Goal: Task Accomplishment & Management: Manage account settings

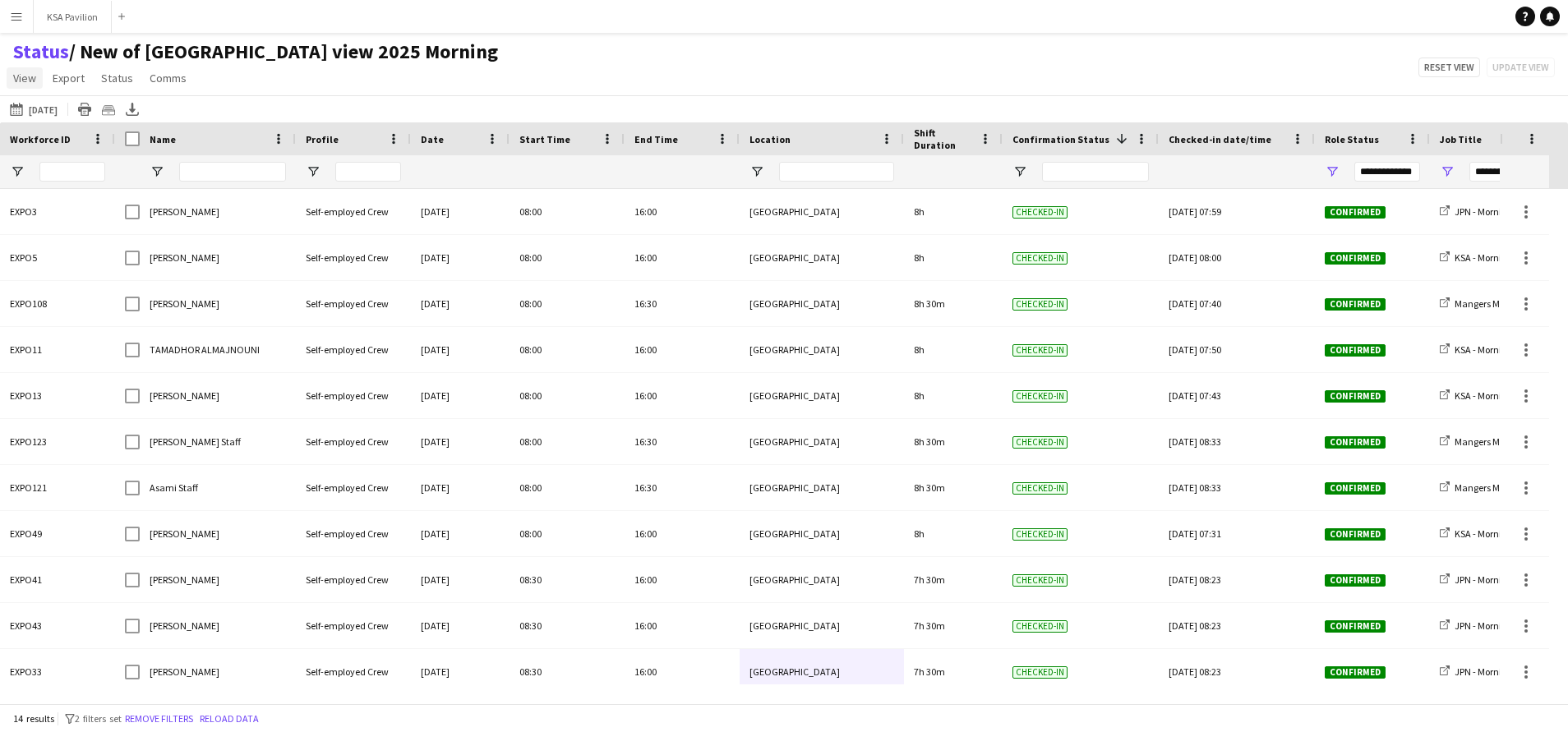
click at [29, 77] on span "View" at bounding box center [24, 78] width 23 height 15
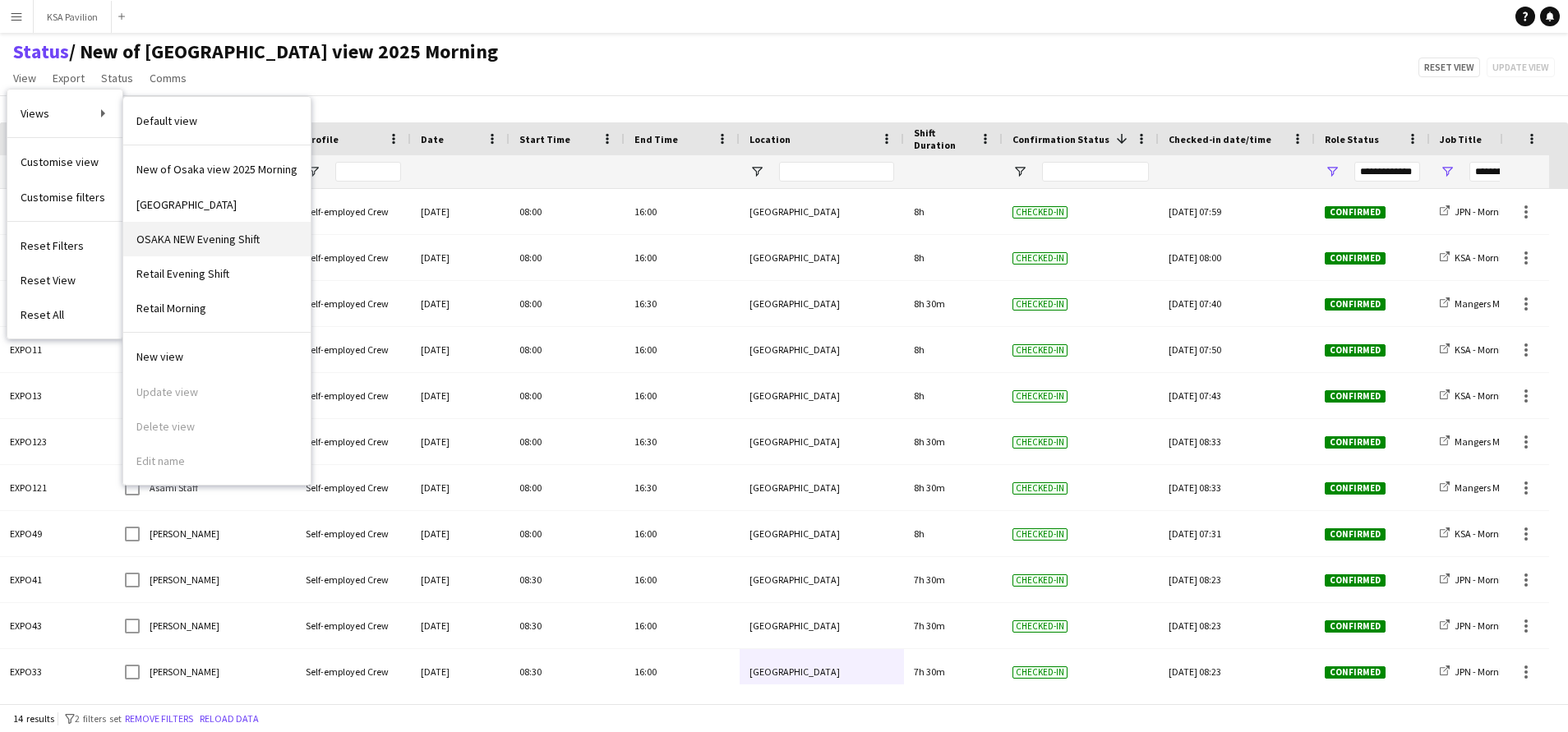
click at [235, 241] on span "OSAKA NEW Evening Shift" at bounding box center [198, 239] width 123 height 15
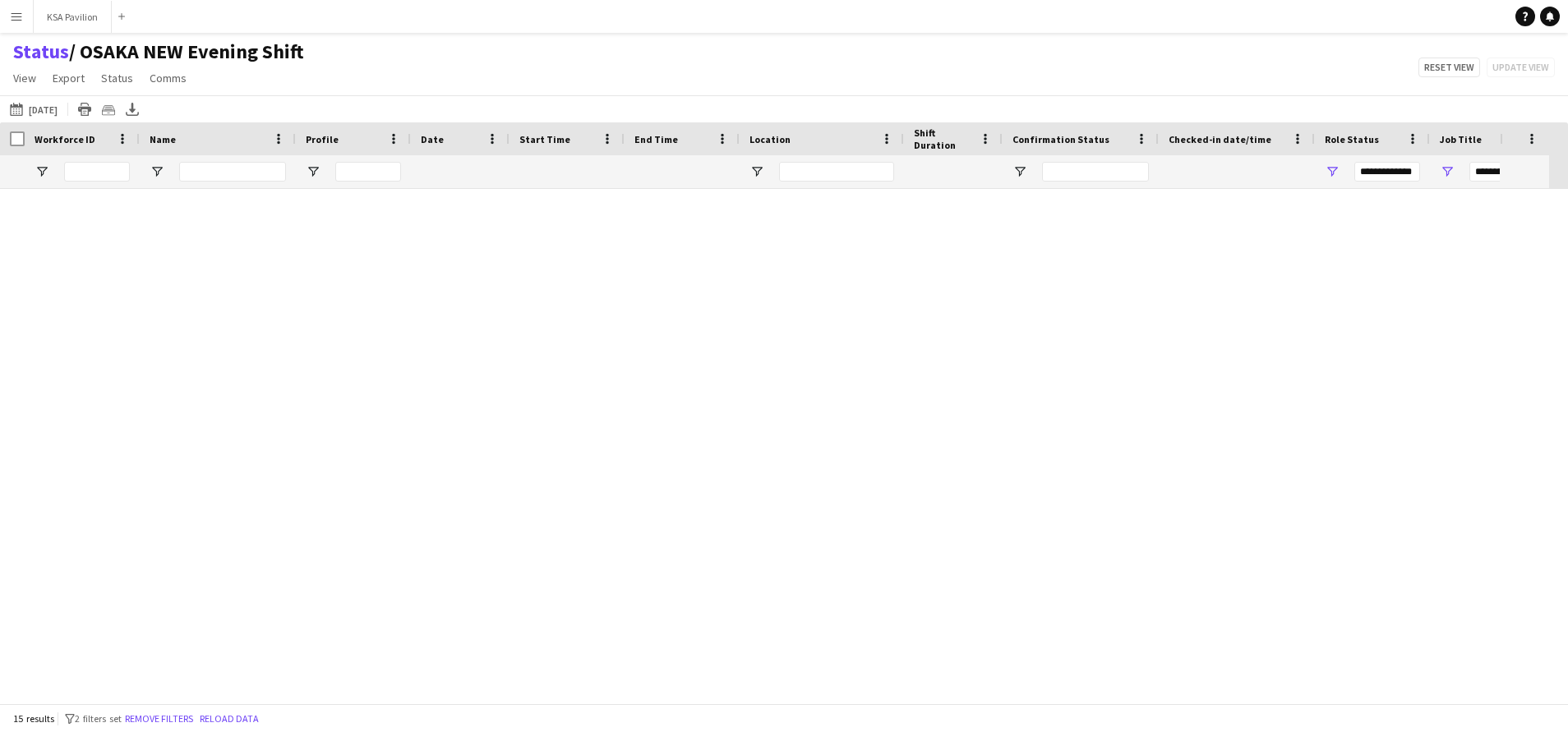
type input "**********"
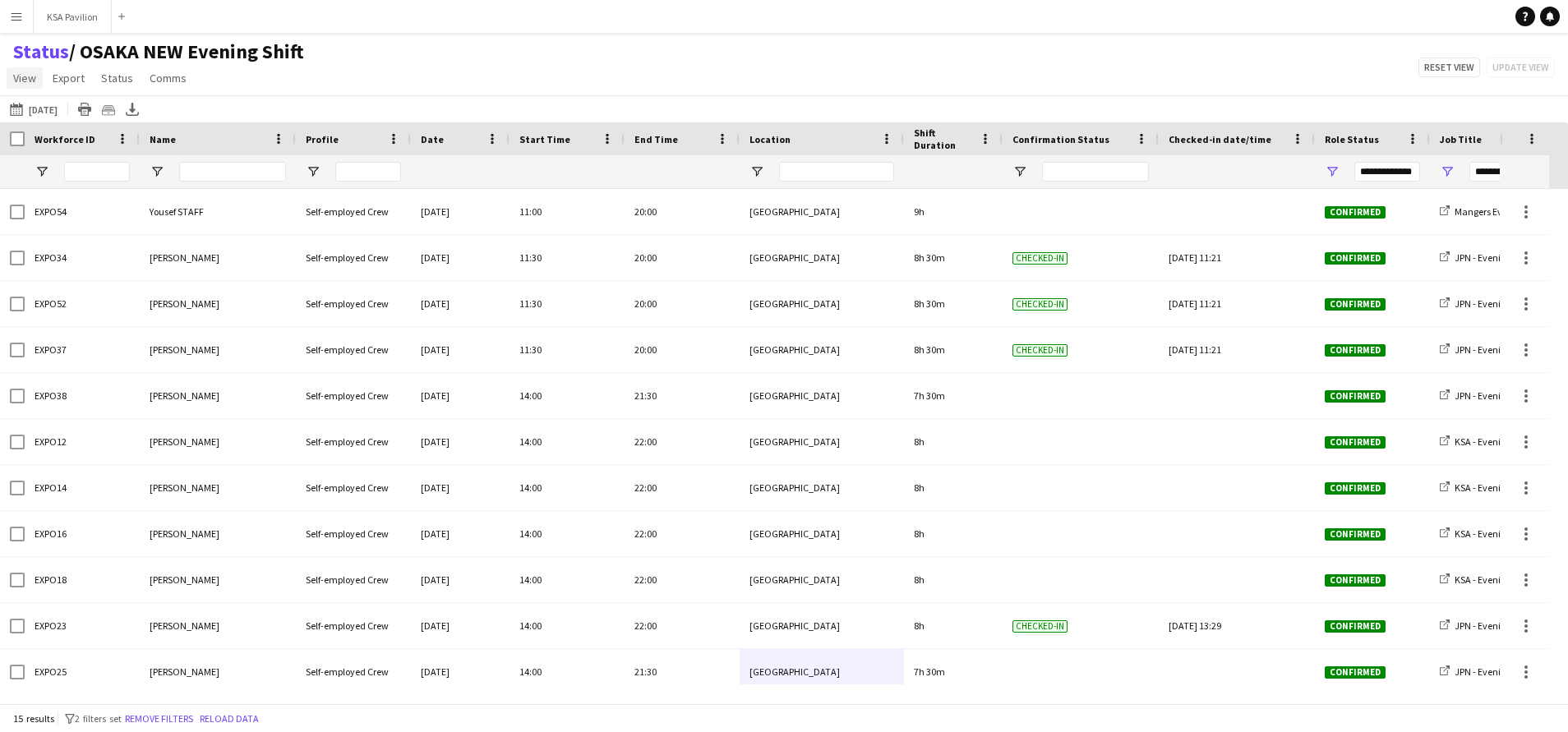
click at [22, 78] on span "View" at bounding box center [24, 78] width 23 height 15
click at [339, 106] on div "[DATE] [DATE] [DATE] This Week This Month [DATE] Last Week Last Month [DATE] Ne…" at bounding box center [784, 109] width 1568 height 27
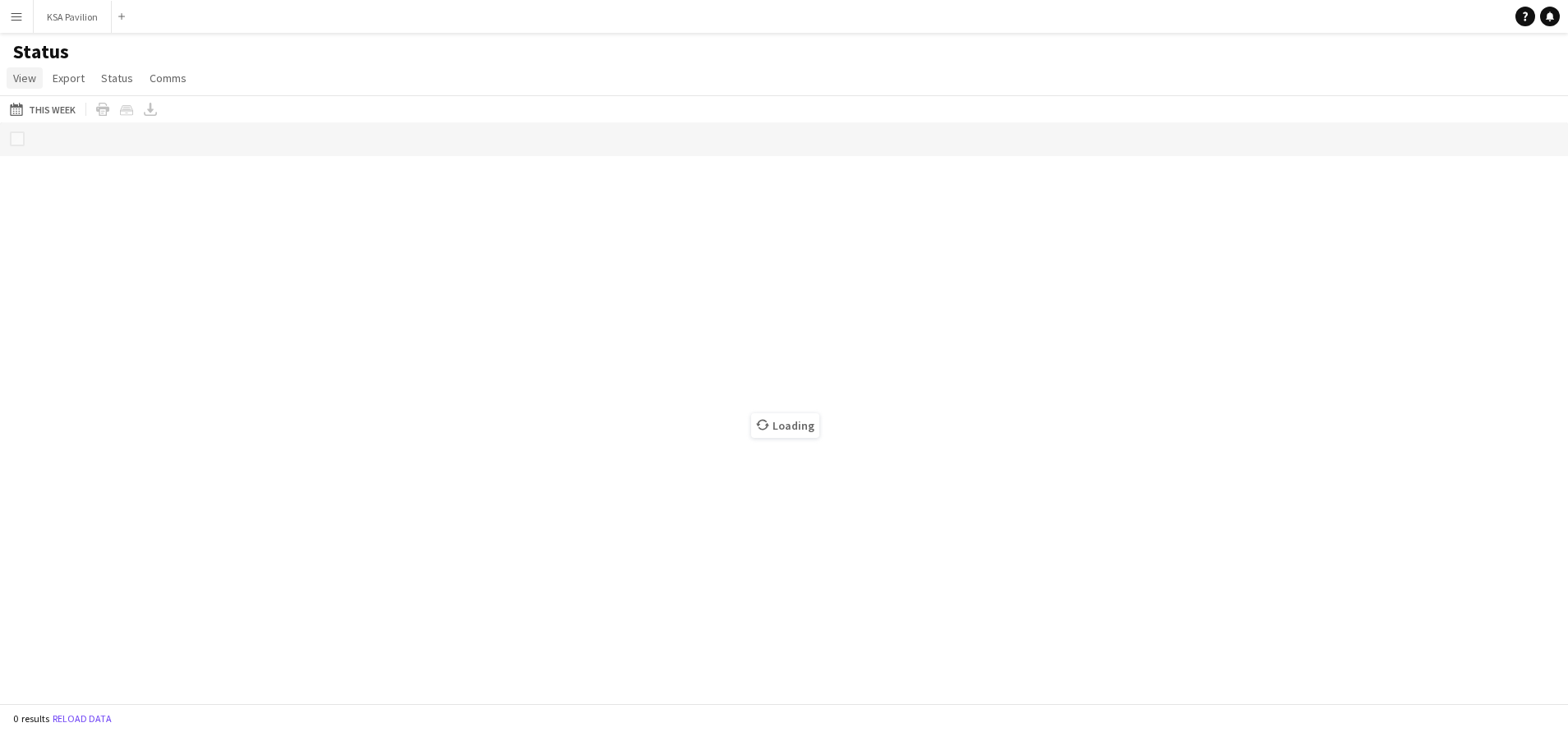
click at [21, 80] on span "View" at bounding box center [24, 78] width 23 height 15
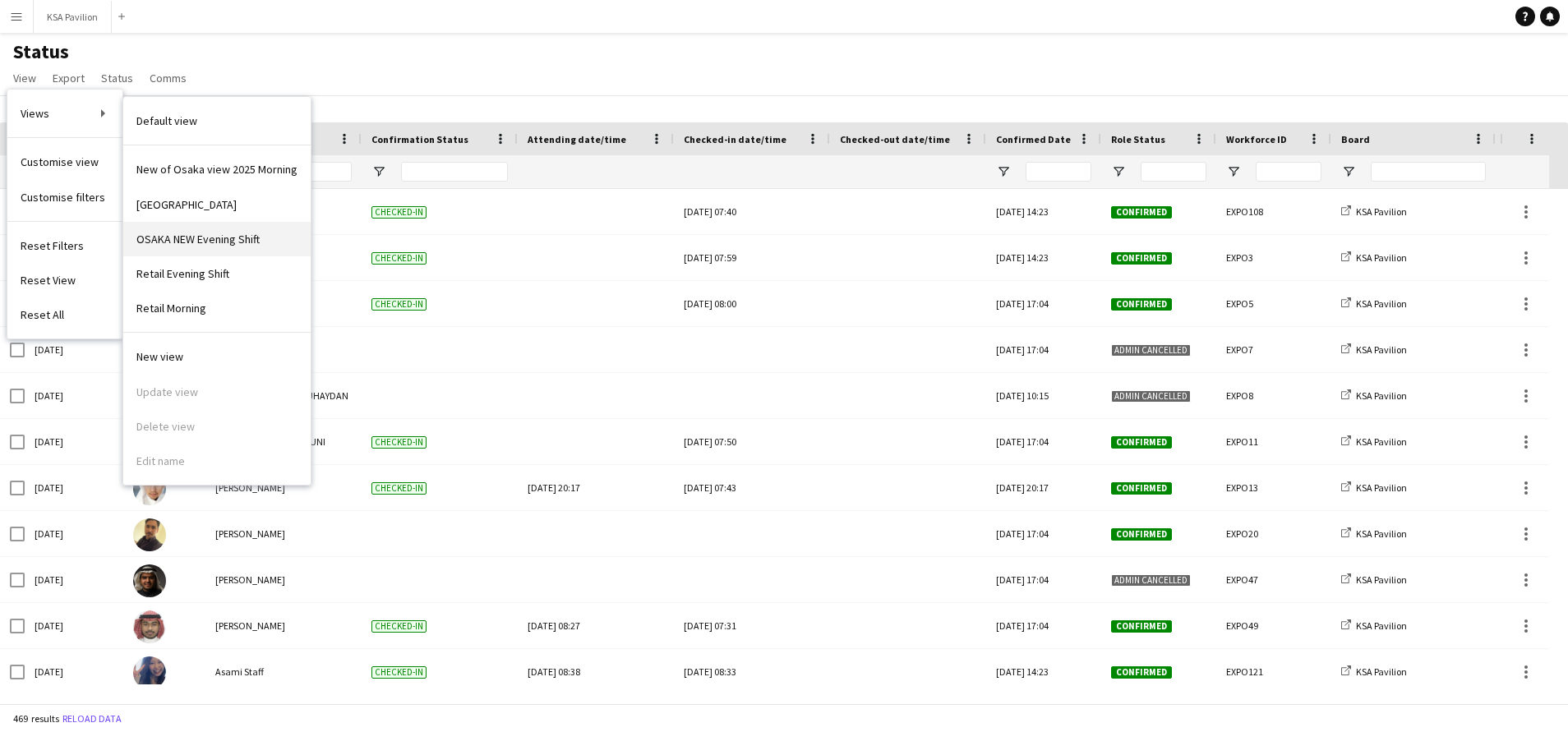
click at [230, 242] on span "OSAKA NEW Evening Shift" at bounding box center [198, 239] width 123 height 15
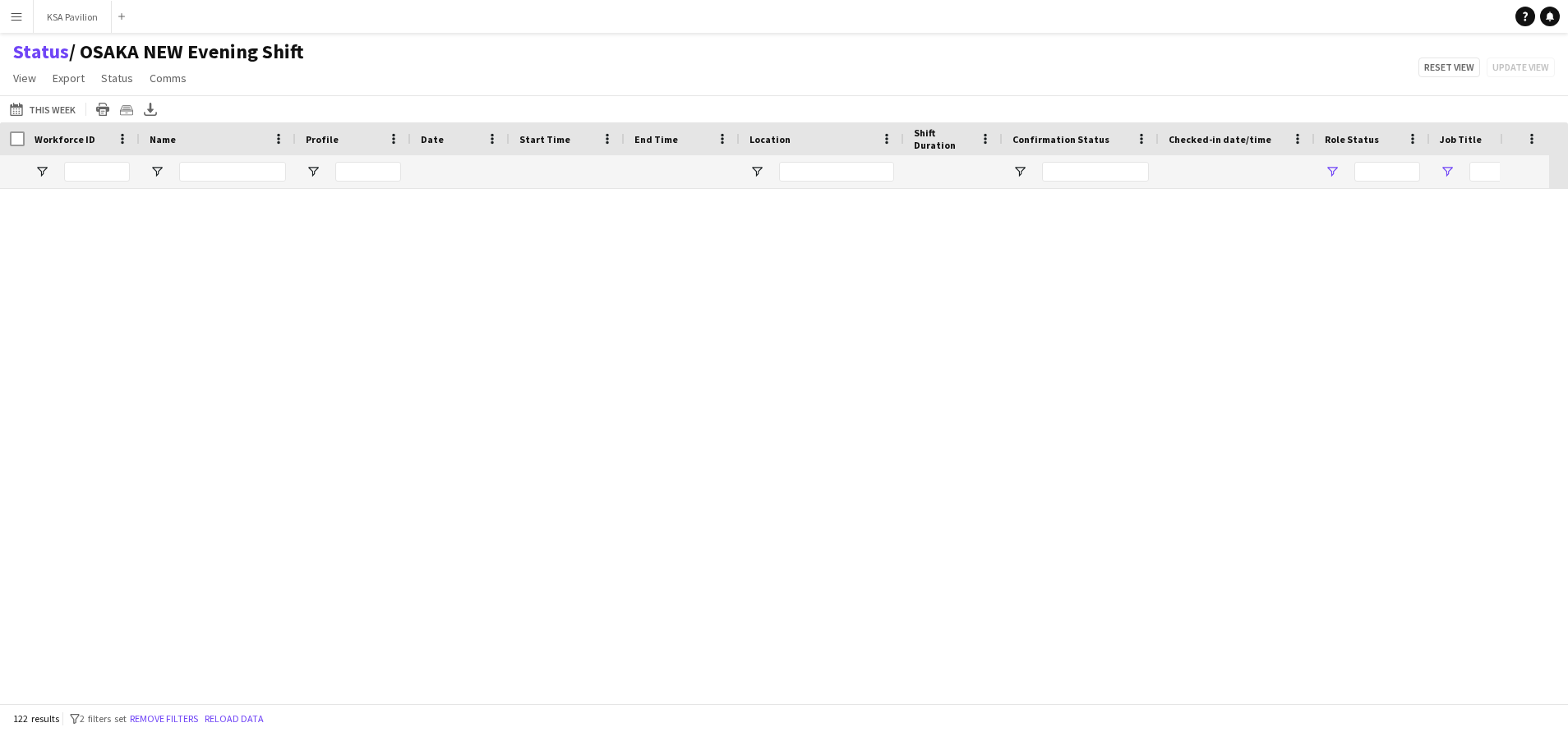
type input "**********"
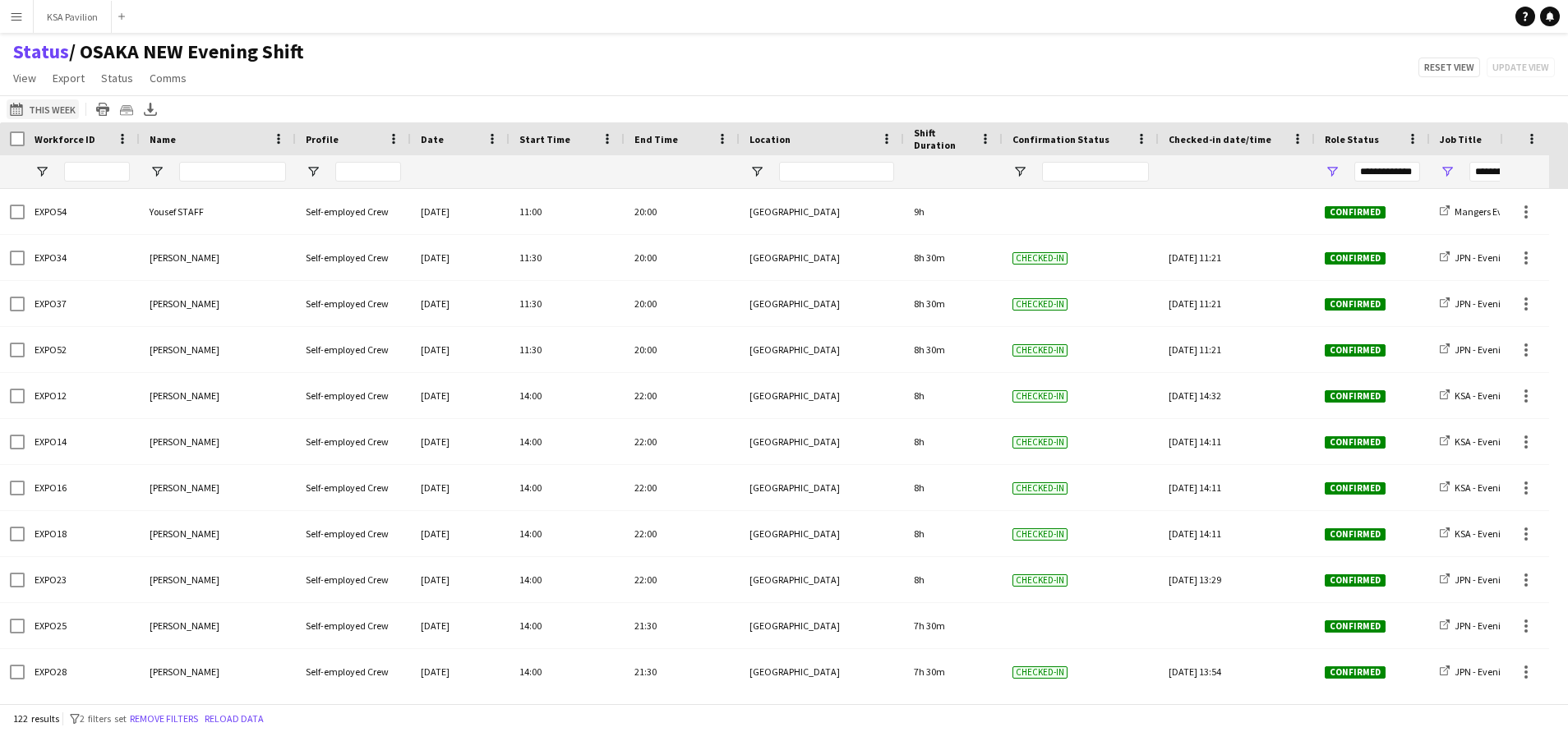
click at [53, 109] on button "This Week This Week" at bounding box center [43, 110] width 73 height 20
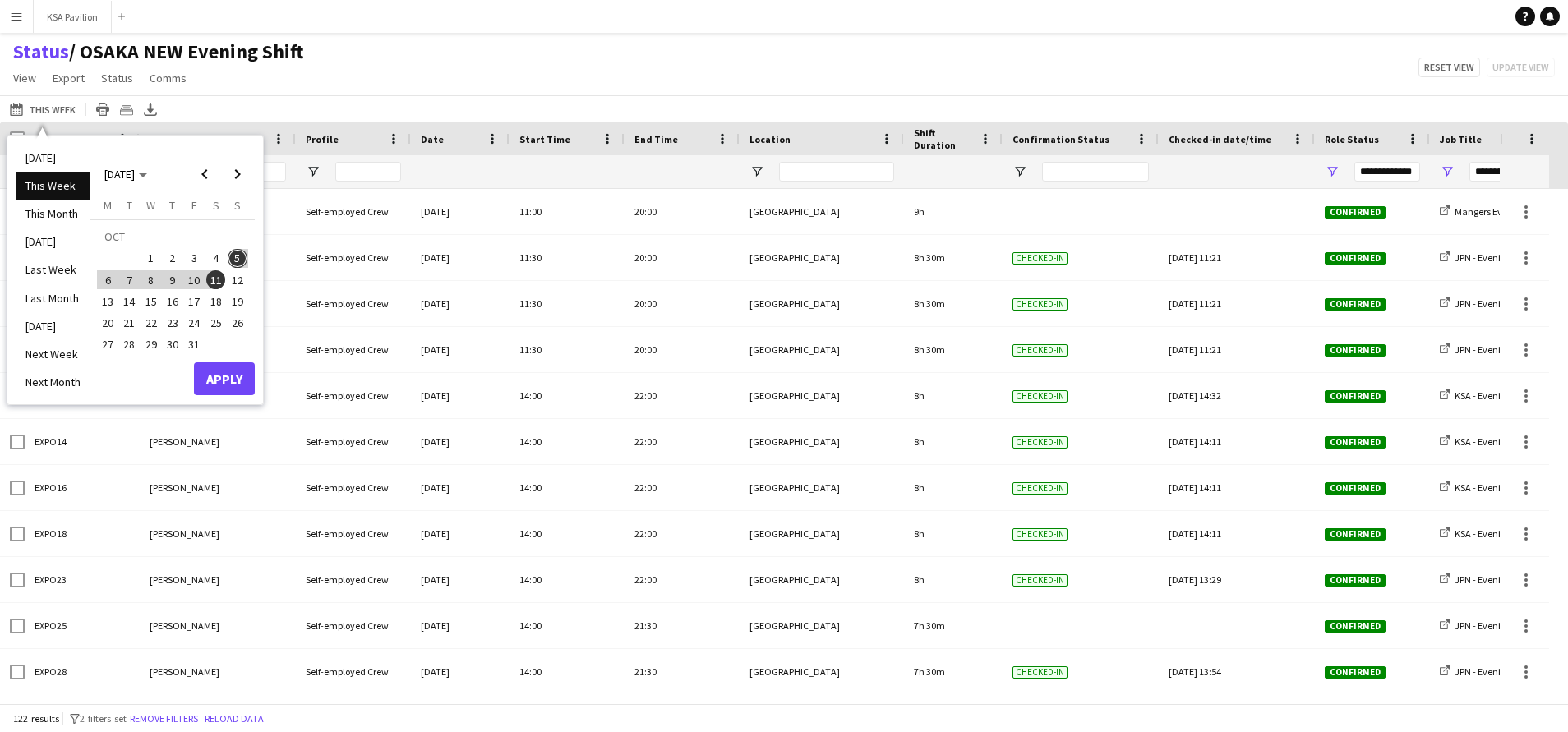
click at [242, 264] on span "5" at bounding box center [238, 259] width 20 height 20
click at [243, 370] on button "Apply" at bounding box center [224, 378] width 61 height 33
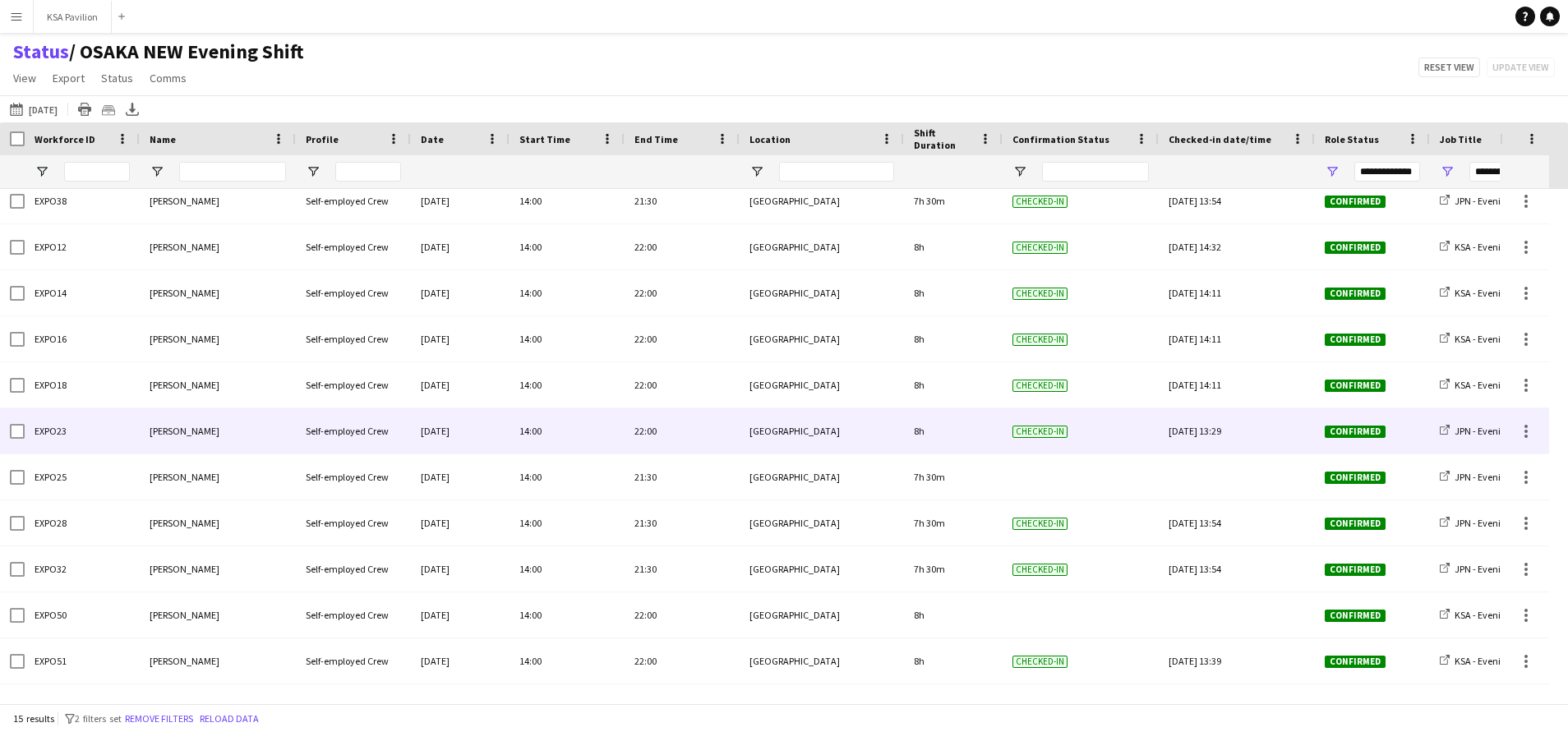
scroll to position [195, 0]
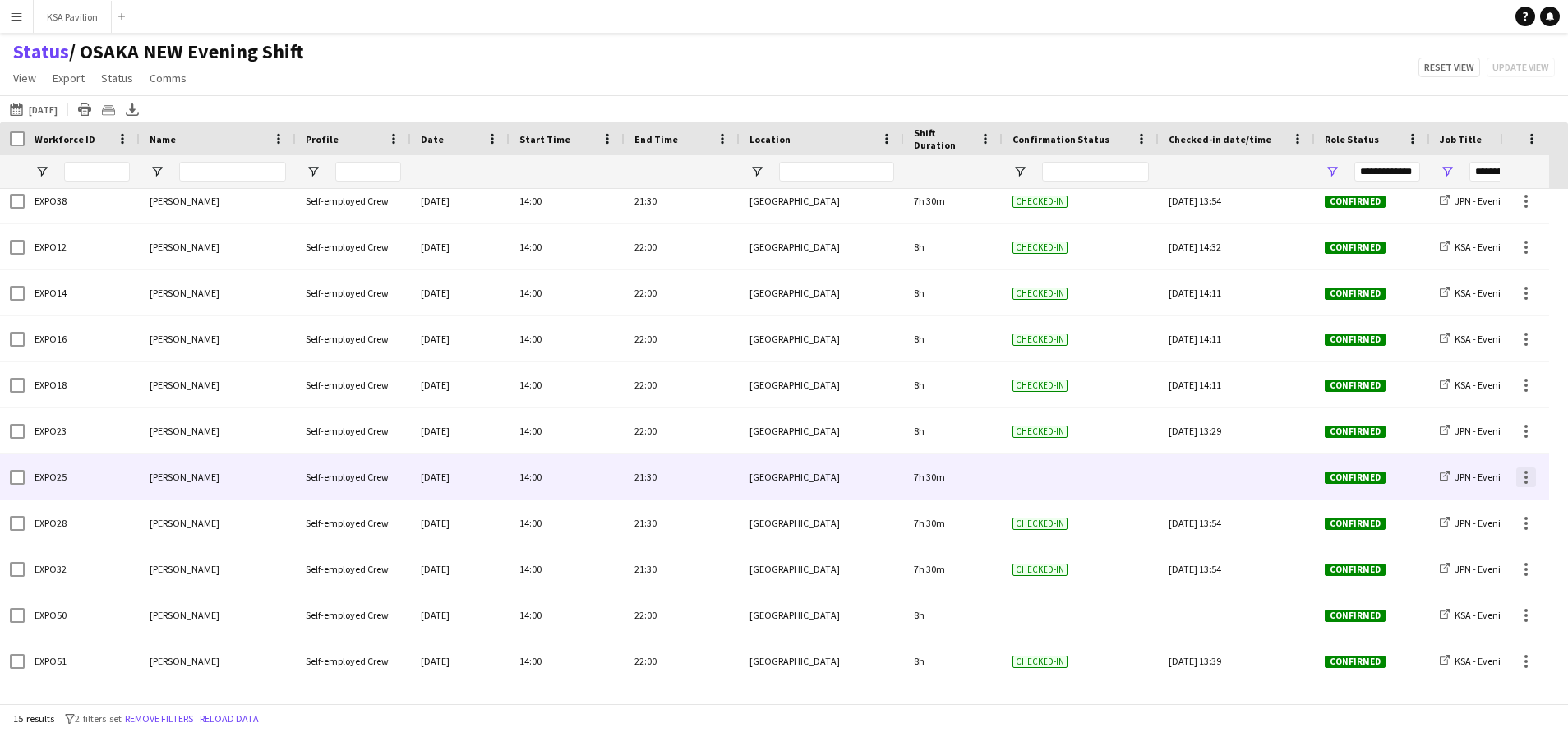
click at [1517, 483] on div at bounding box center [1526, 477] width 20 height 20
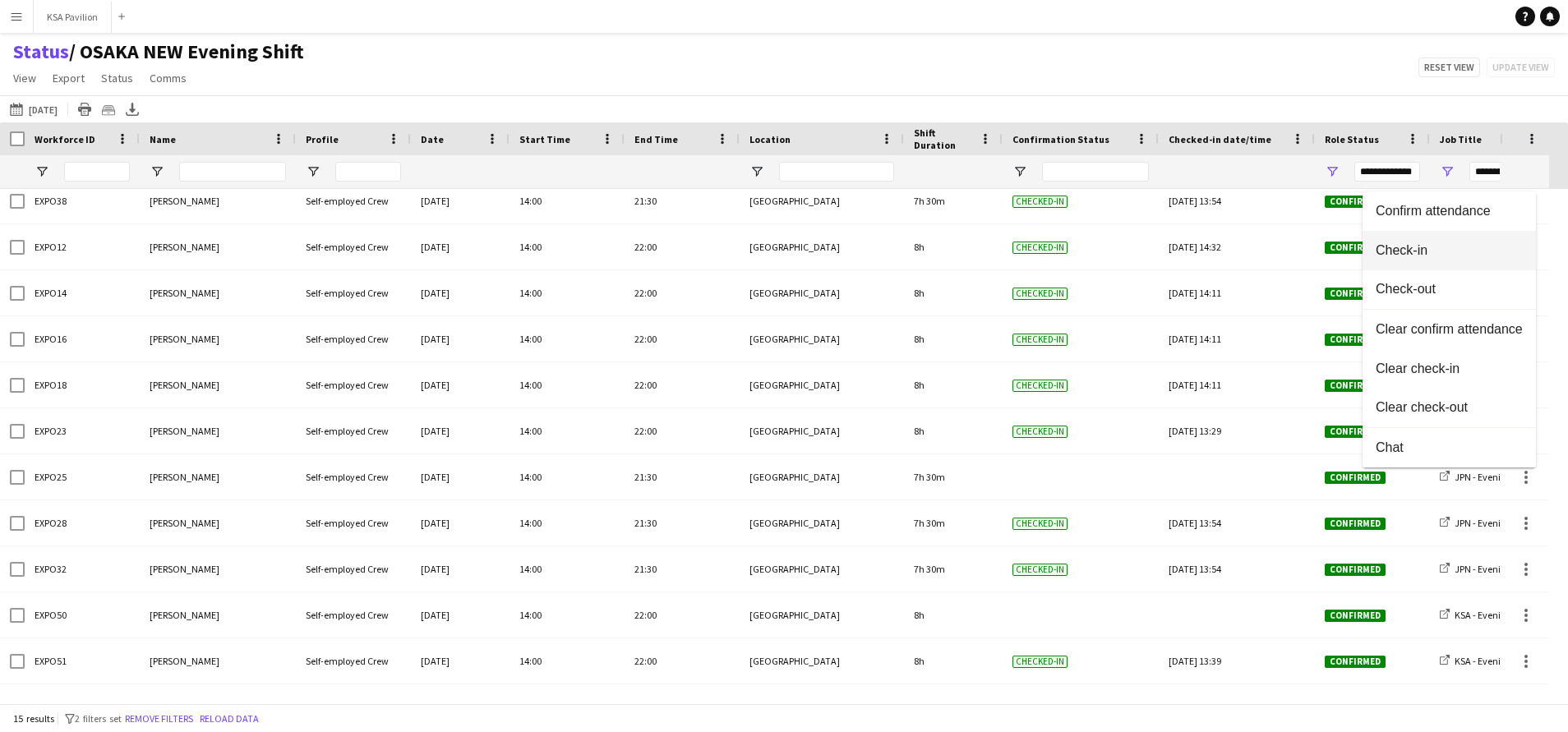
click at [1427, 249] on span "Check-in" at bounding box center [1449, 250] width 147 height 15
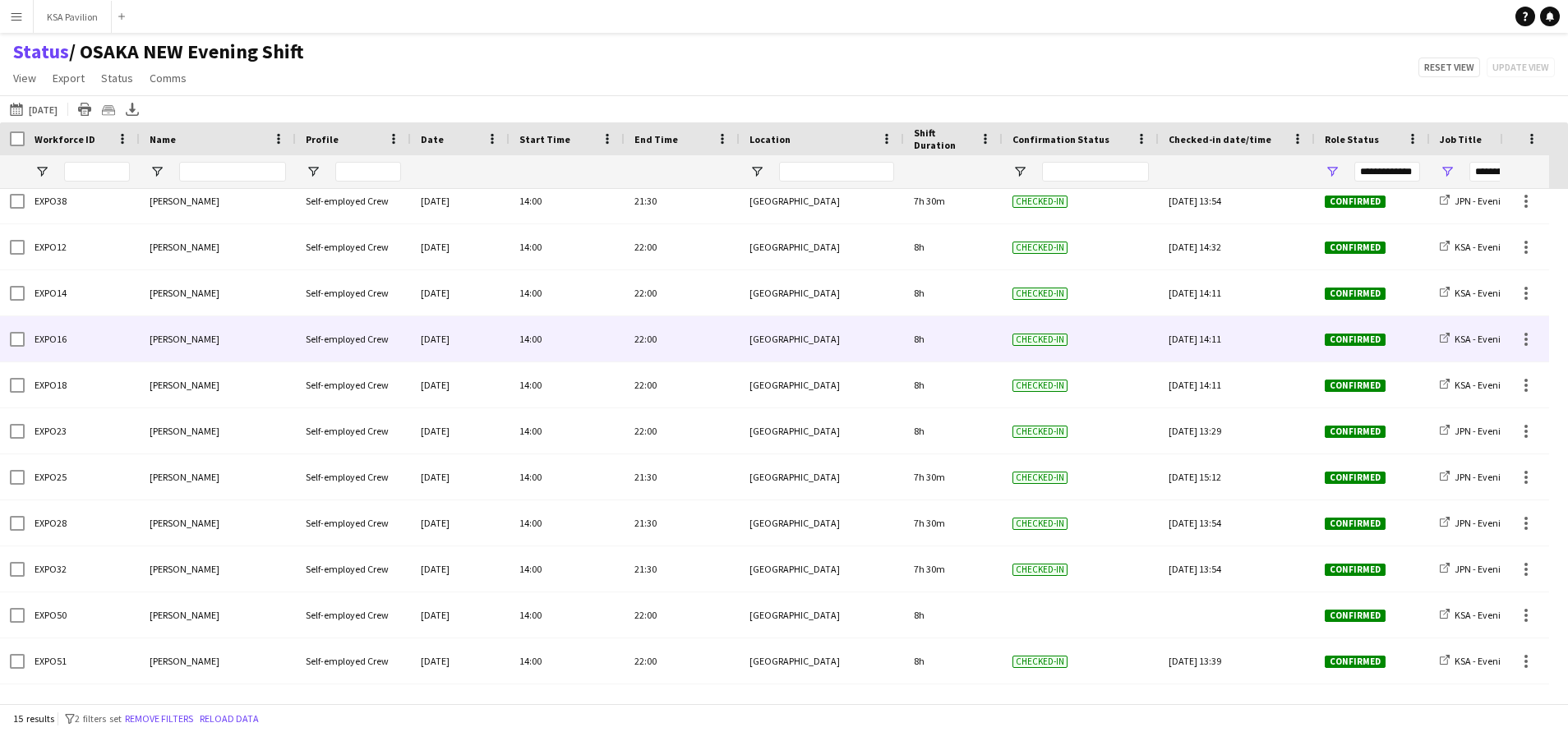
scroll to position [0, 0]
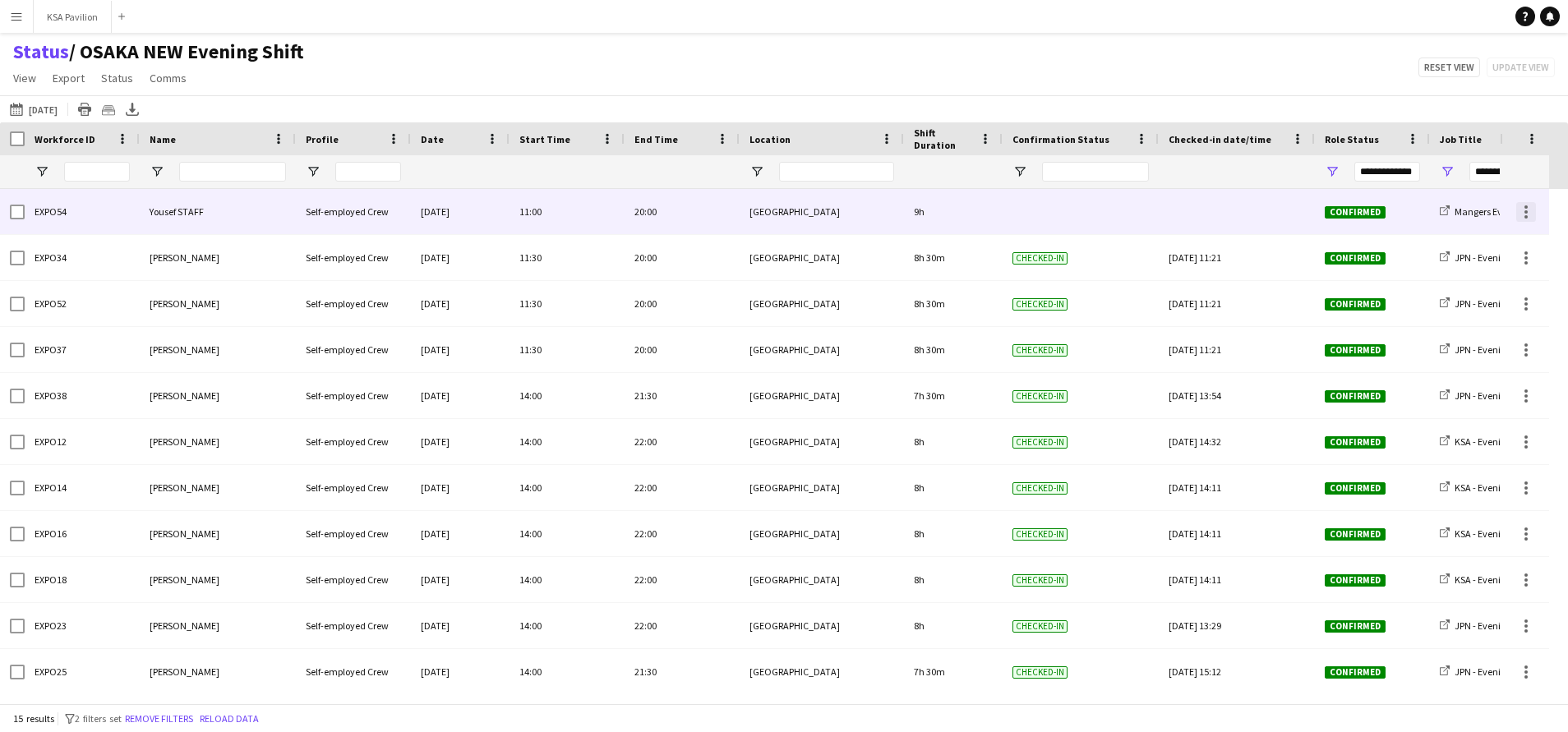
click at [1529, 217] on div at bounding box center [1526, 212] width 20 height 20
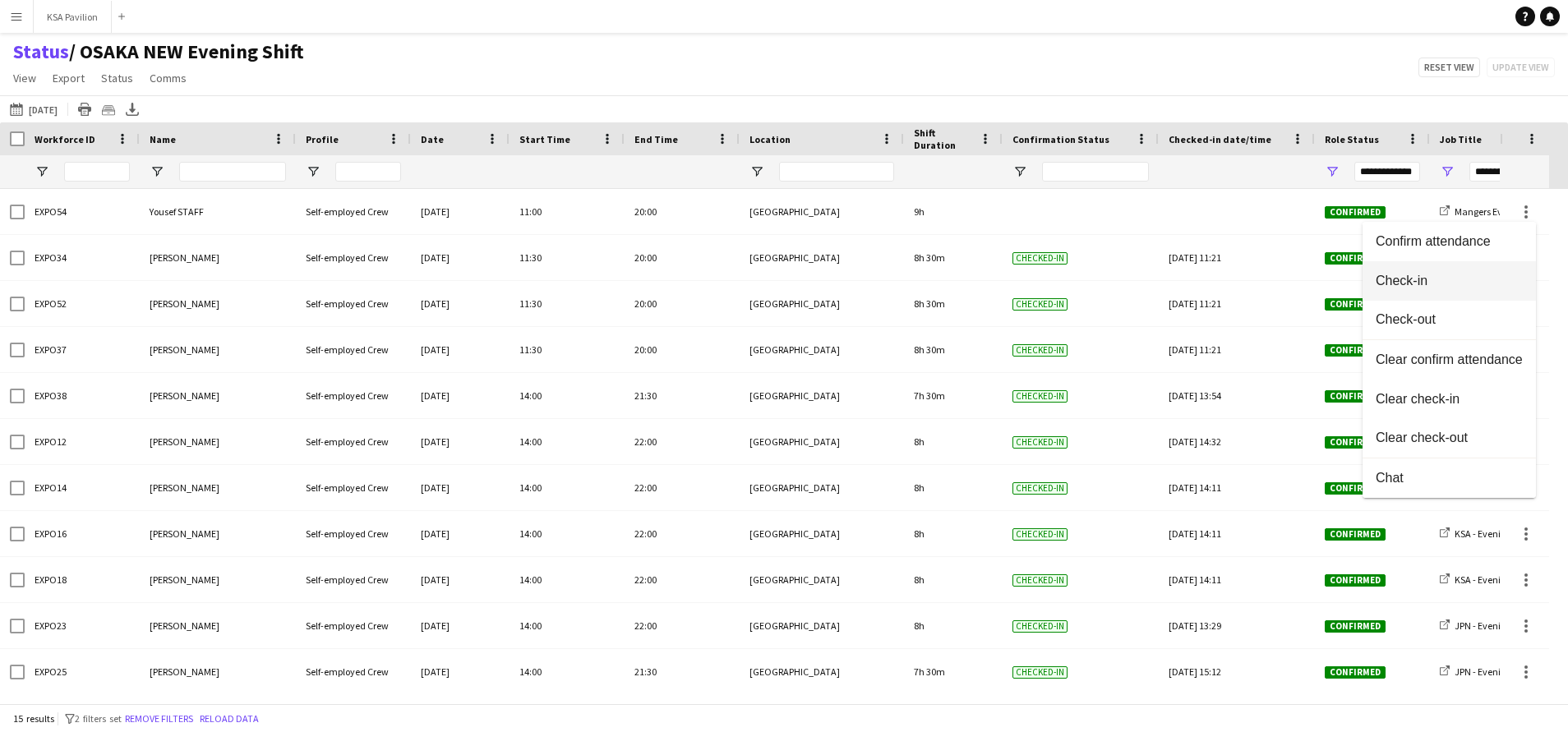
click at [1499, 281] on span "Check-in" at bounding box center [1449, 281] width 147 height 15
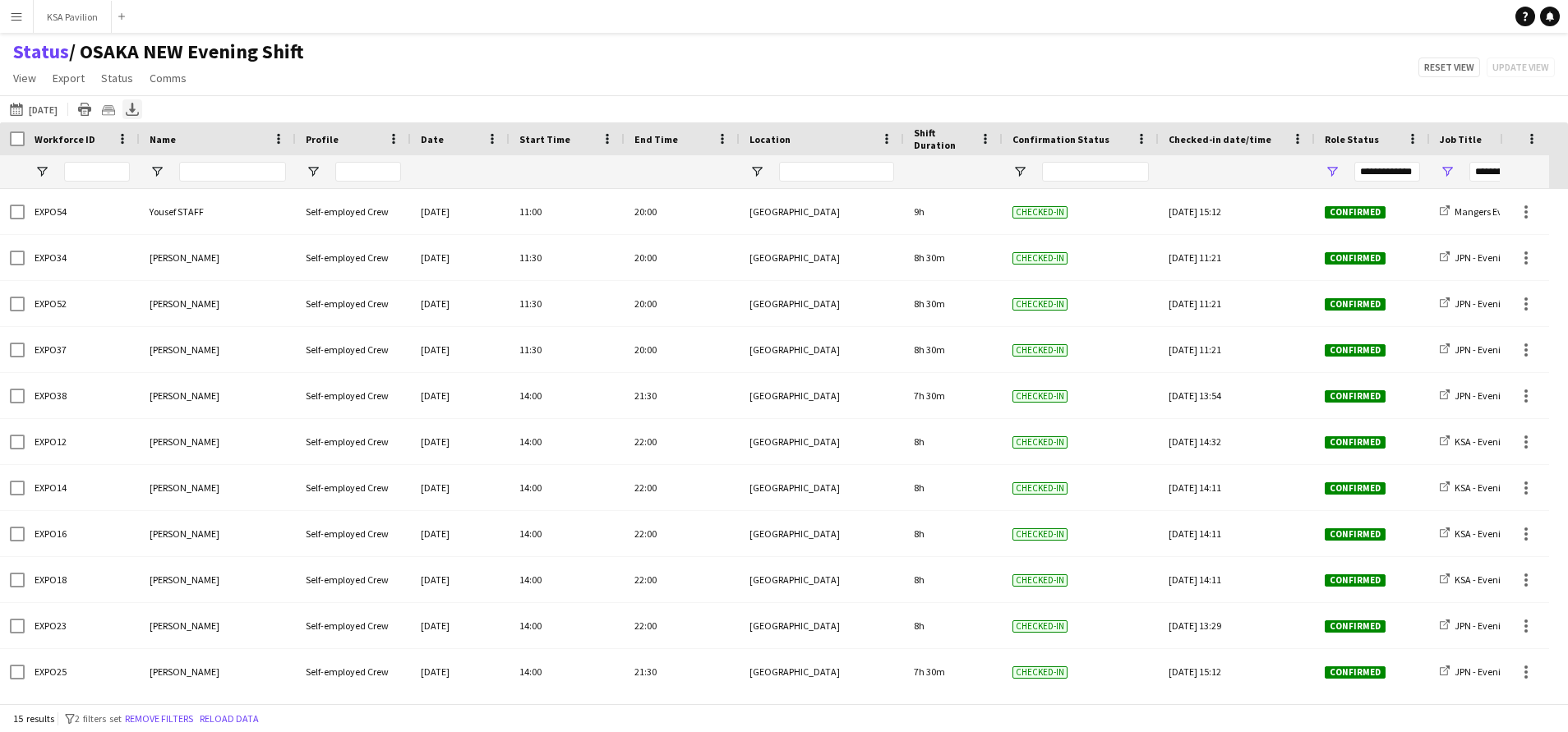
click at [132, 102] on div "Export XLSX" at bounding box center [132, 110] width 20 height 20
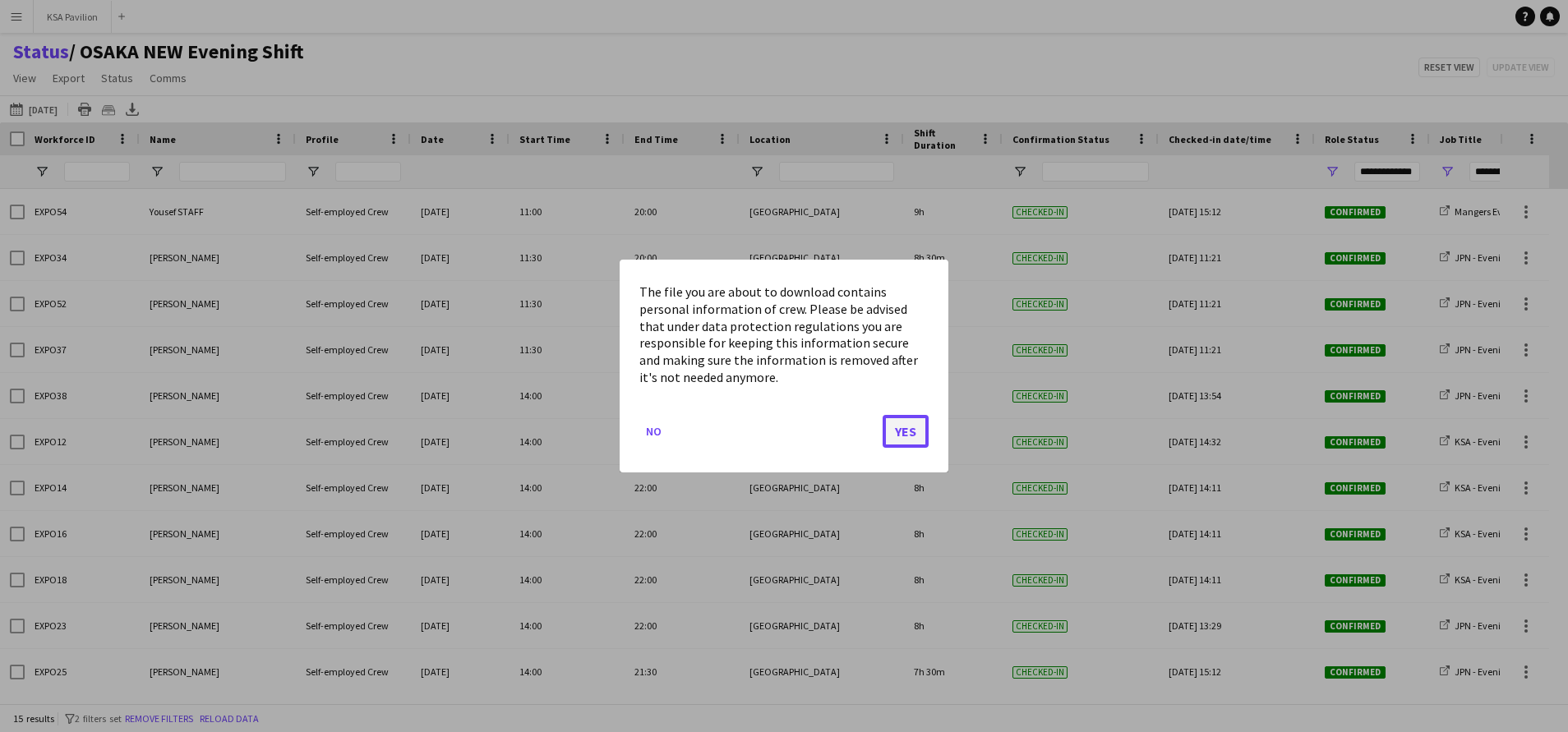
click at [909, 427] on button "Yes" at bounding box center [906, 431] width 46 height 33
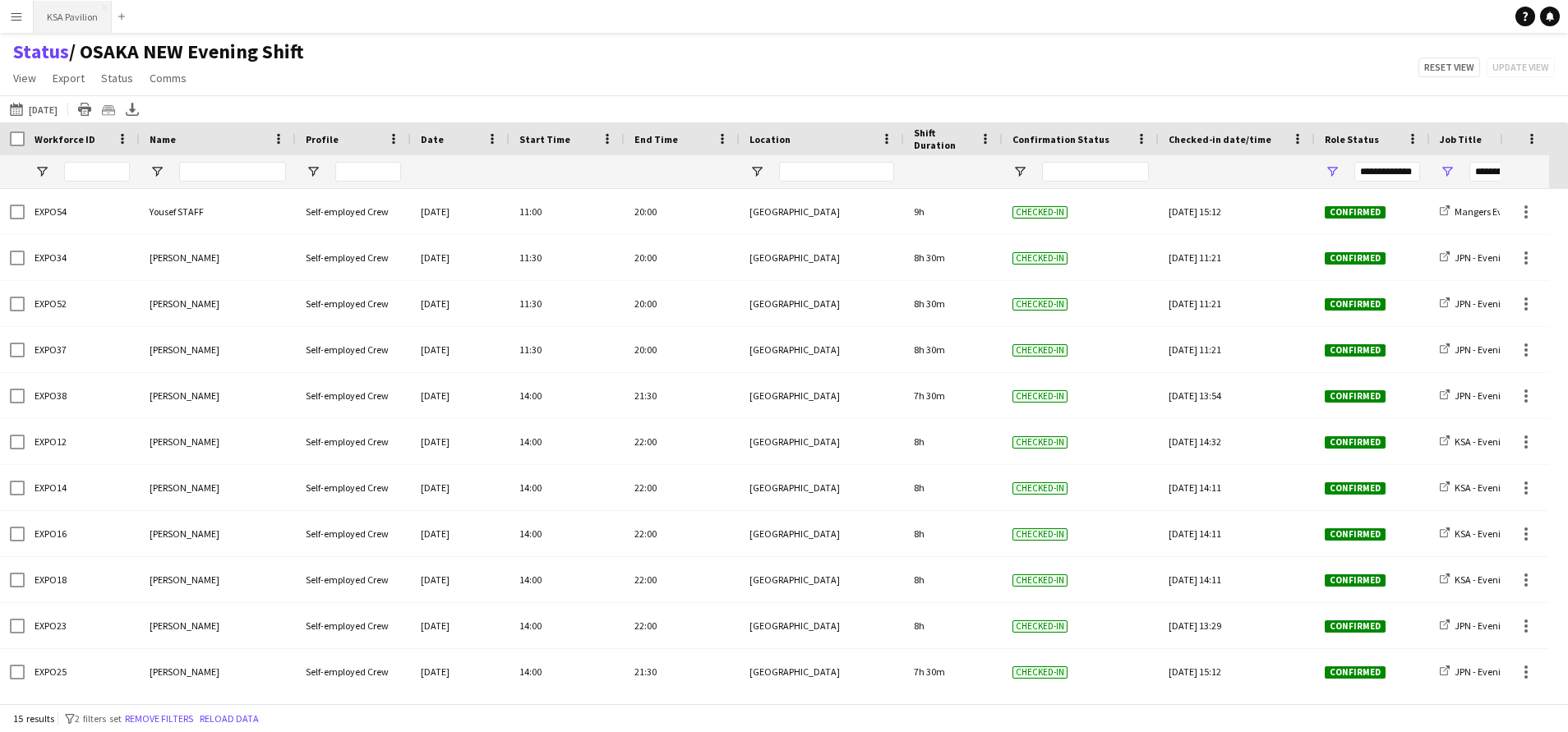
click at [77, 13] on button "KSA Pavilion Close" at bounding box center [73, 16] width 78 height 32
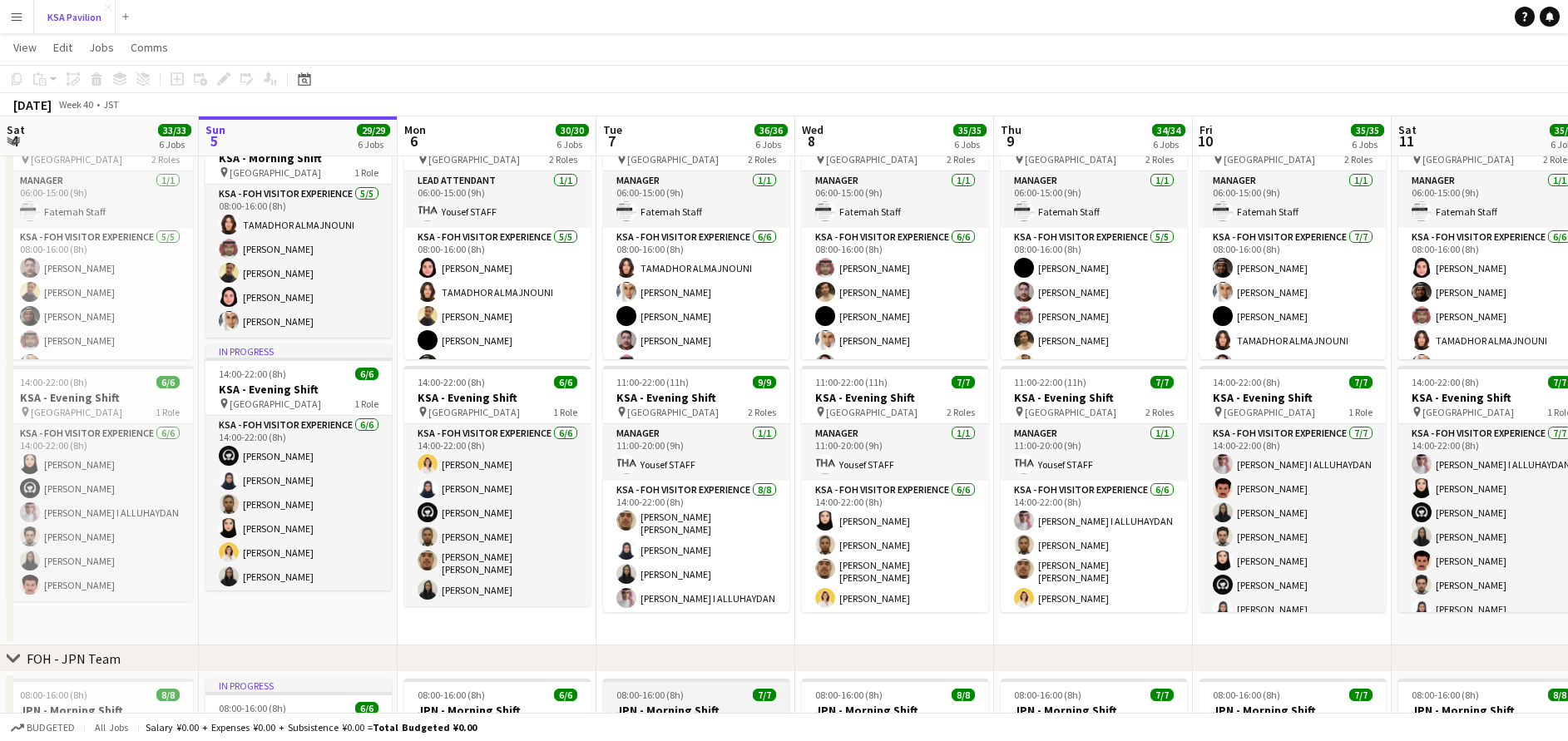
scroll to position [46, 0]
click at [687, 251] on app-card-role "KSA - FOH Visitor Experience 6/6 08:00-16:00 (8h) TAMADHOR ALMAJNOUNI Abdullah …" at bounding box center [695, 270] width 186 height 177
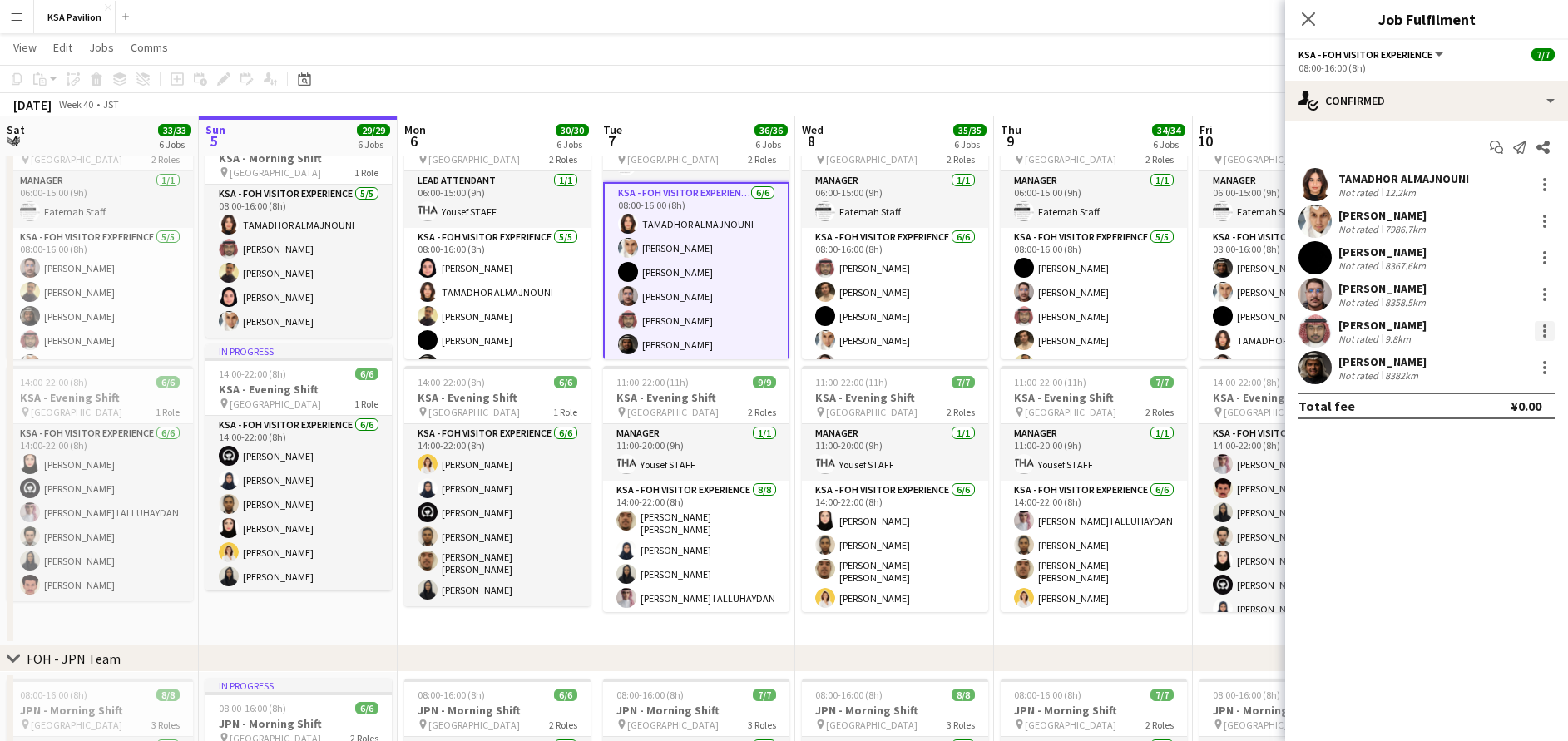
click at [1551, 331] on div at bounding box center [1545, 331] width 20 height 20
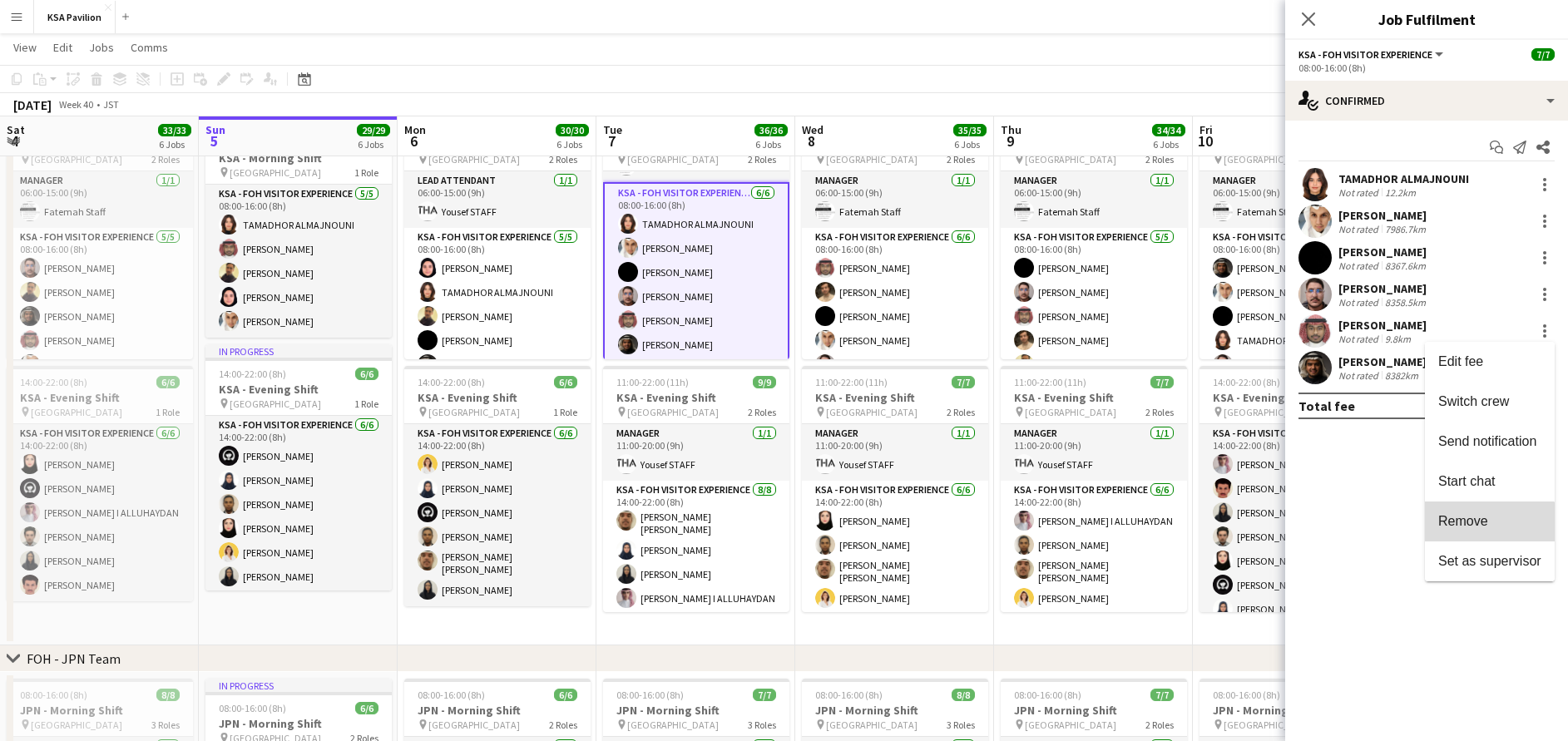
drag, startPoint x: 1534, startPoint y: 513, endPoint x: 1474, endPoint y: 533, distance: 63.2
click at [1474, 533] on button "Remove" at bounding box center [1489, 521] width 130 height 39
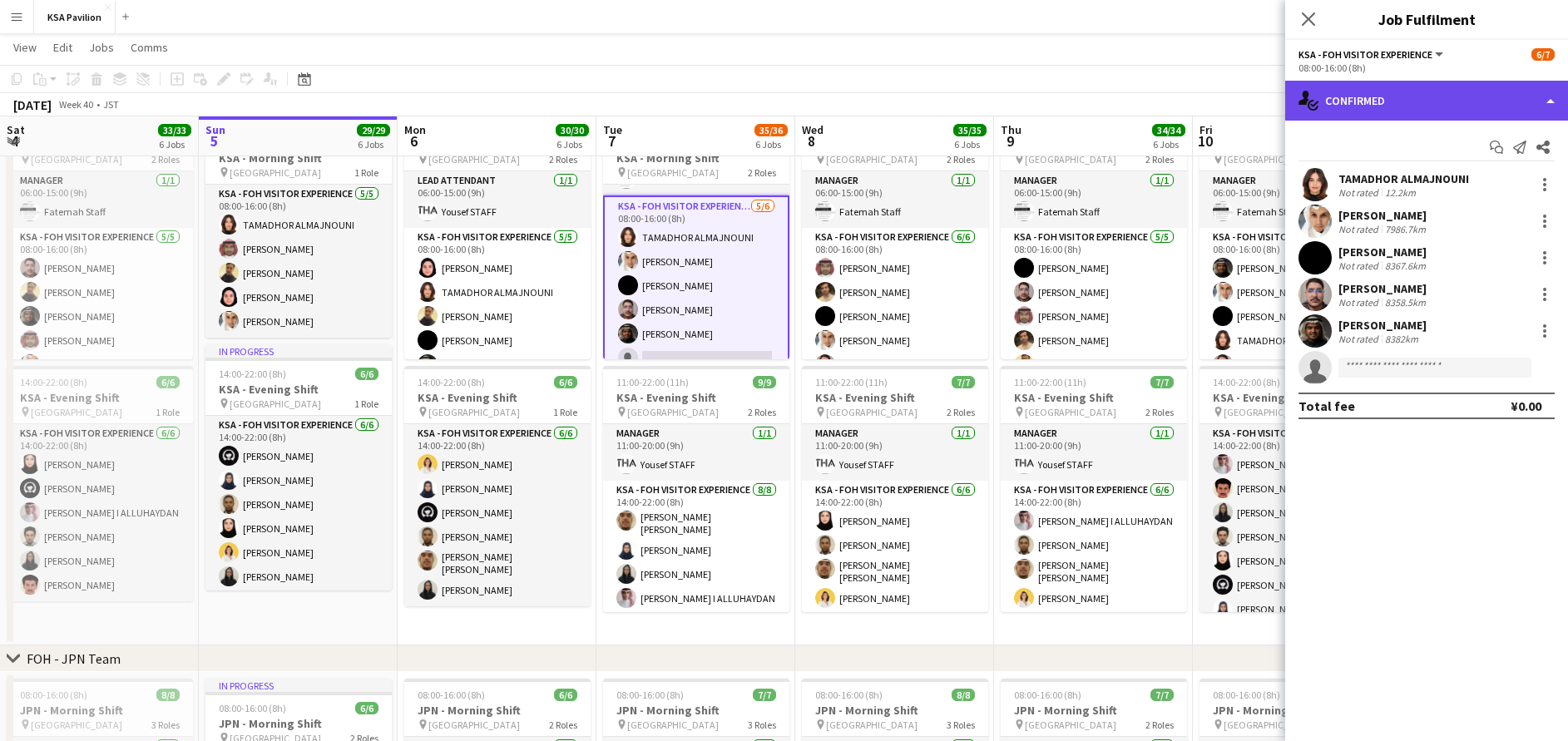
click at [1354, 100] on div "single-neutral-actions-check-2 Confirmed" at bounding box center [1427, 100] width 283 height 39
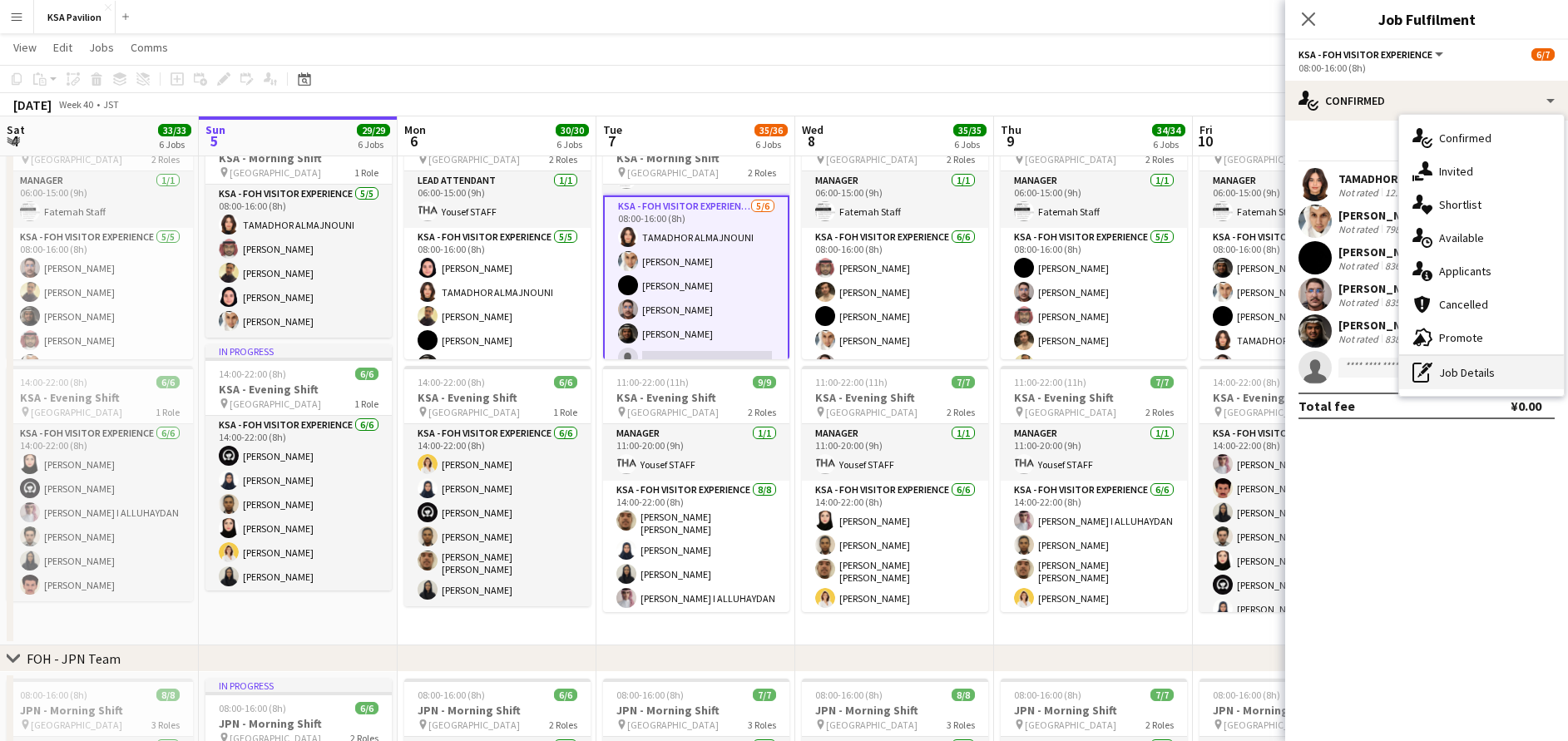
click at [1474, 372] on div "pen-write Job Details" at bounding box center [1481, 373] width 164 height 33
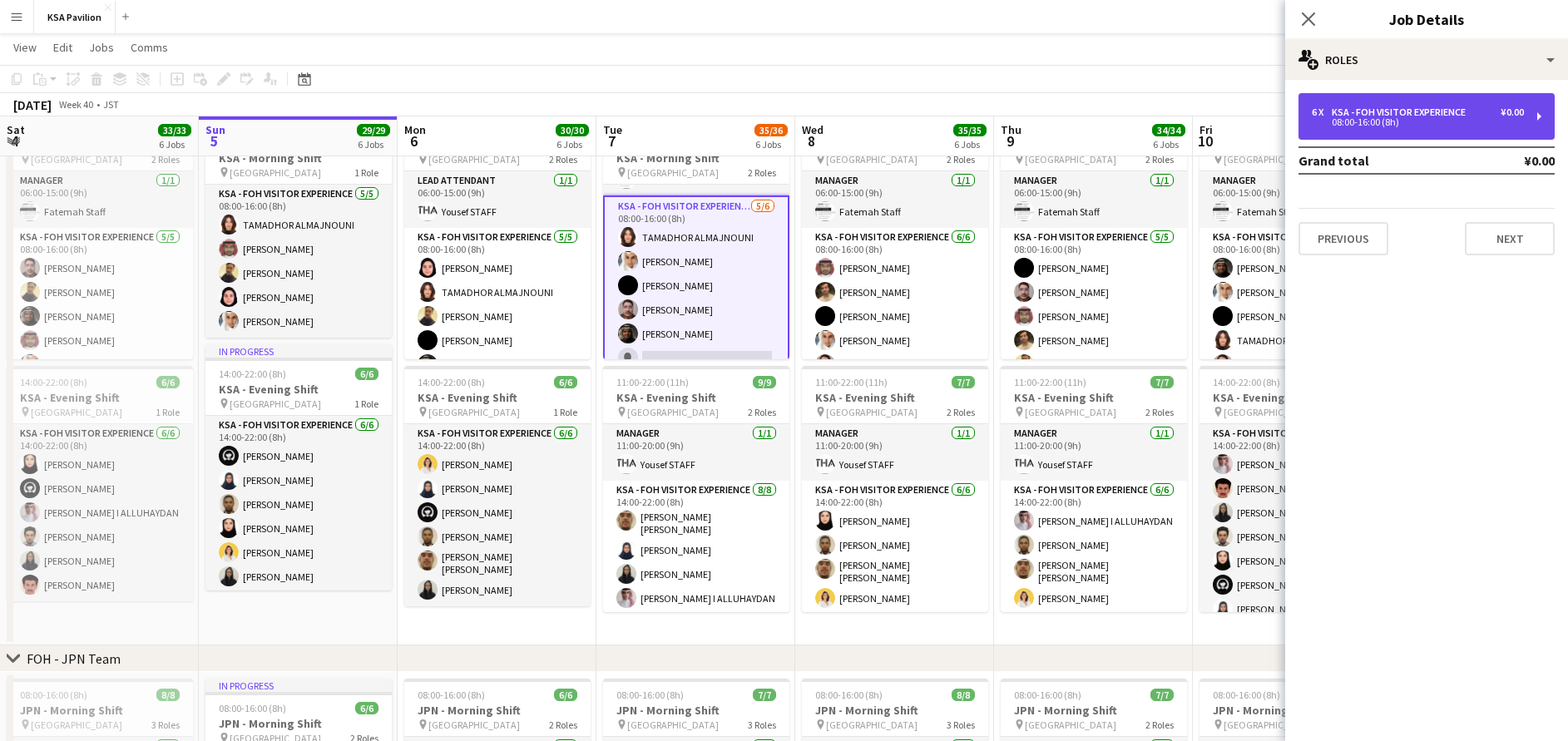
click at [1441, 133] on div "6 x KSA - FOH Visitor Experience ¥0.00 08:00-16:00 (8h)" at bounding box center [1427, 116] width 256 height 47
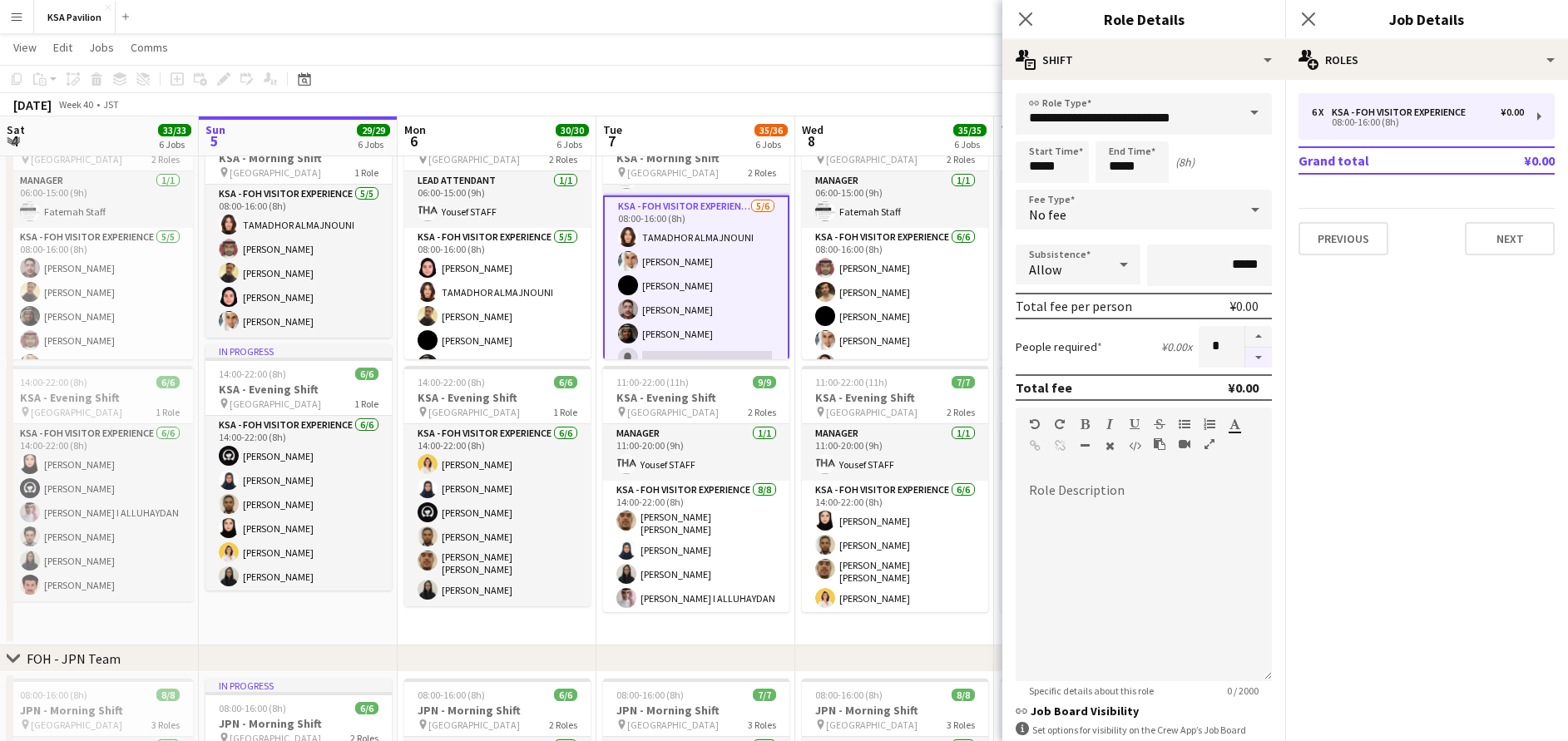
click at [1247, 356] on button "button" at bounding box center [1258, 358] width 27 height 21
type input "*"
click at [1315, 22] on icon "Close pop-in" at bounding box center [1307, 18] width 16 height 16
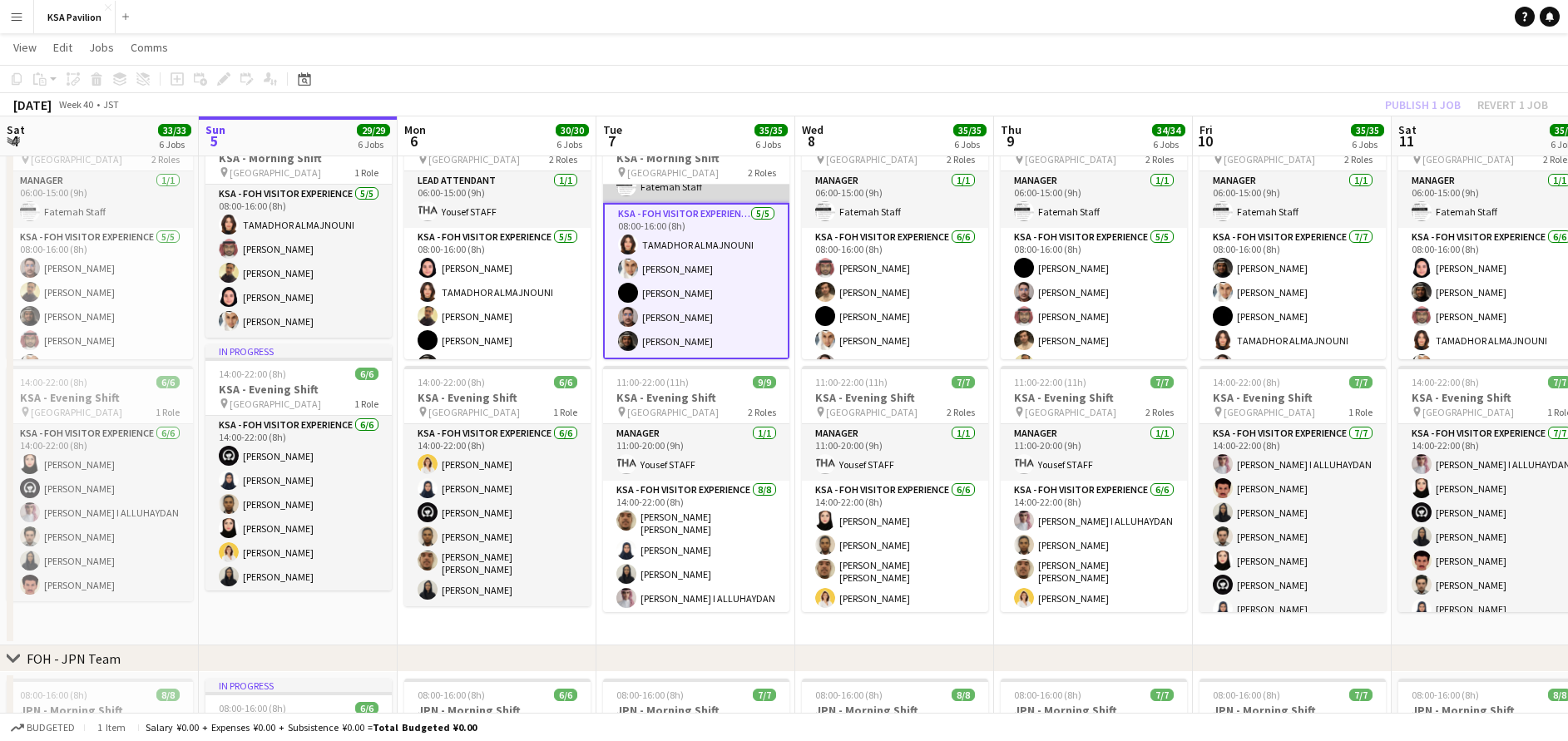
scroll to position [0, 0]
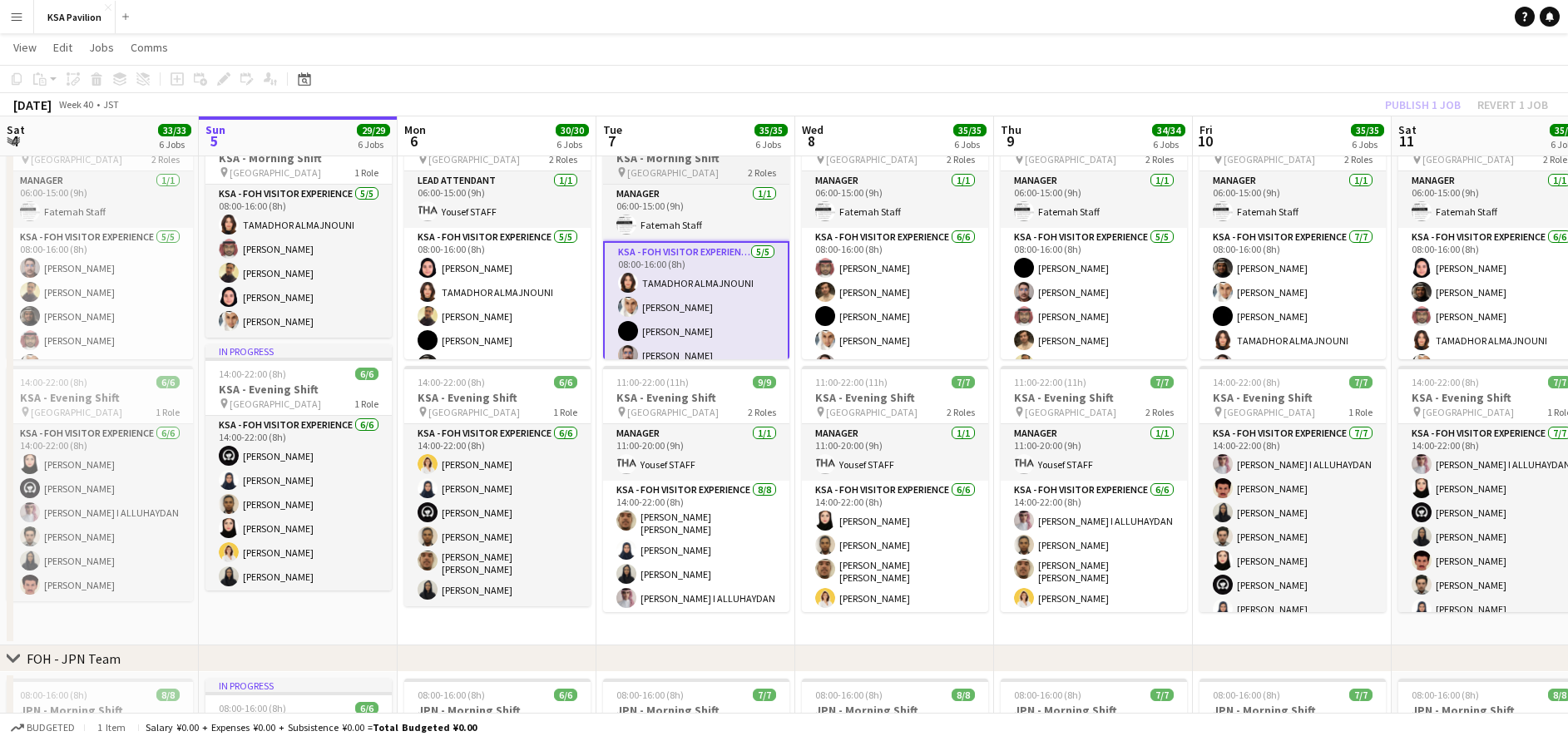
click at [693, 169] on span "[GEOGRAPHIC_DATA]" at bounding box center [673, 173] width 92 height 13
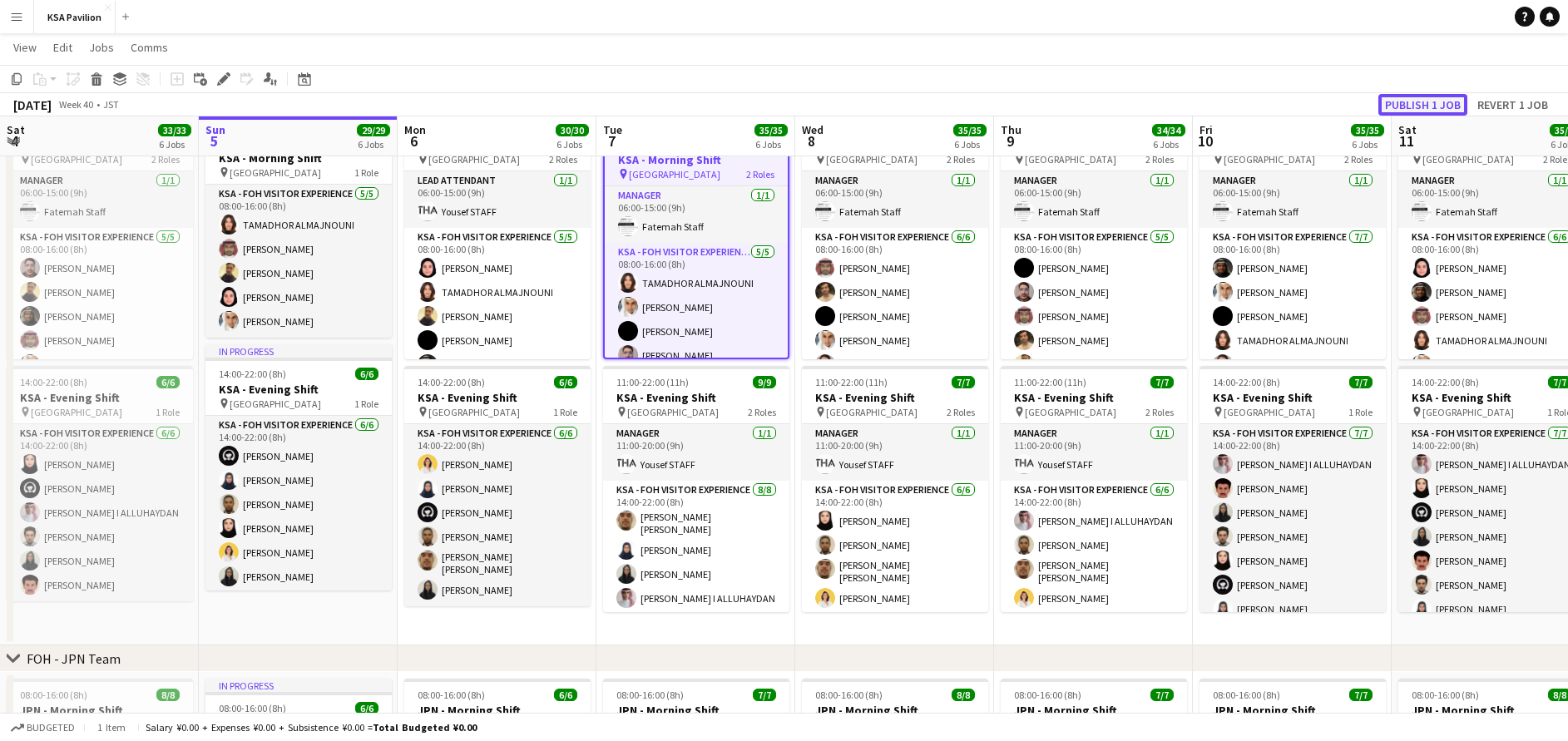
click at [1448, 102] on button "Publish 1 job" at bounding box center [1422, 105] width 89 height 22
